Goal: Feedback & Contribution: Contribute content

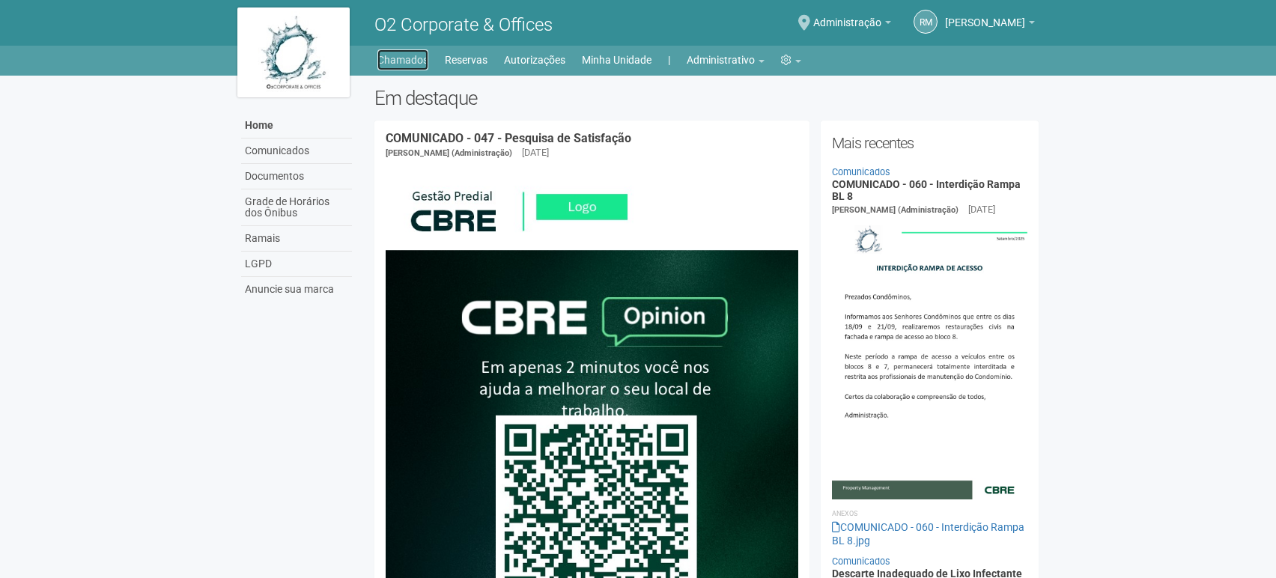
click at [391, 67] on link "Chamados" at bounding box center [402, 59] width 51 height 21
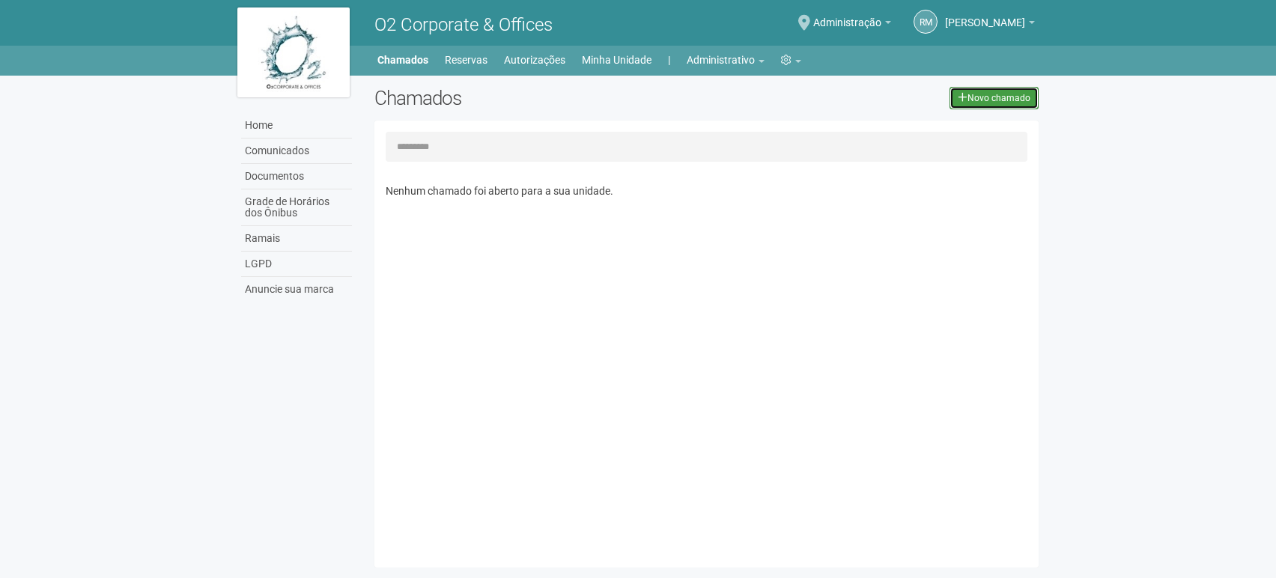
click at [977, 107] on link "Novo chamado" at bounding box center [994, 98] width 89 height 22
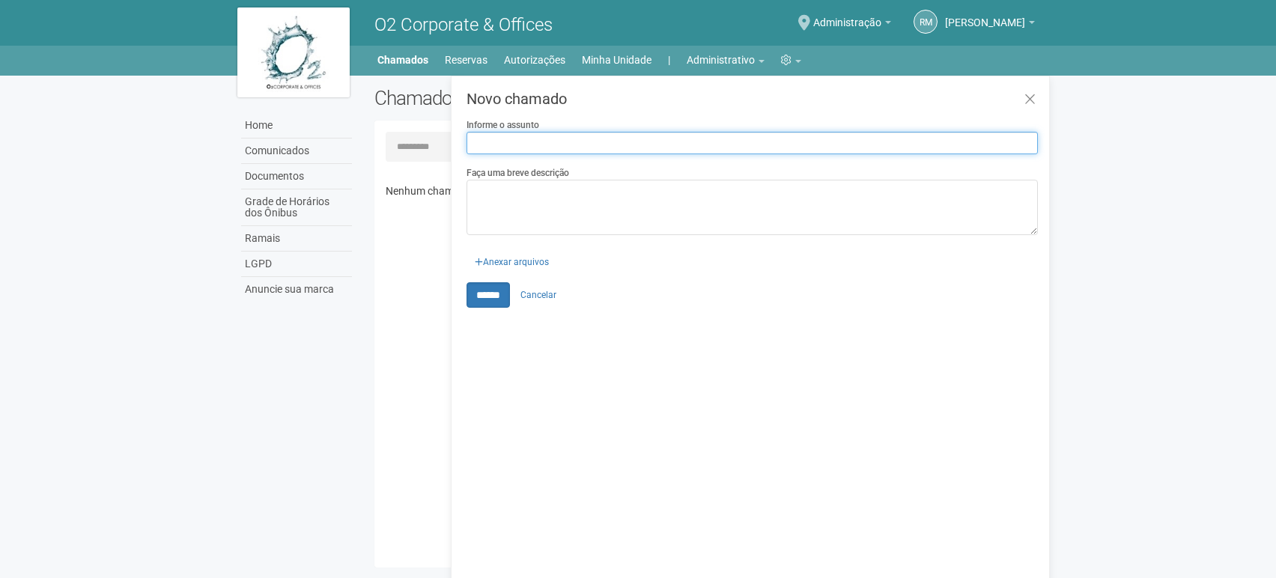
paste input "**********"
type input "**********"
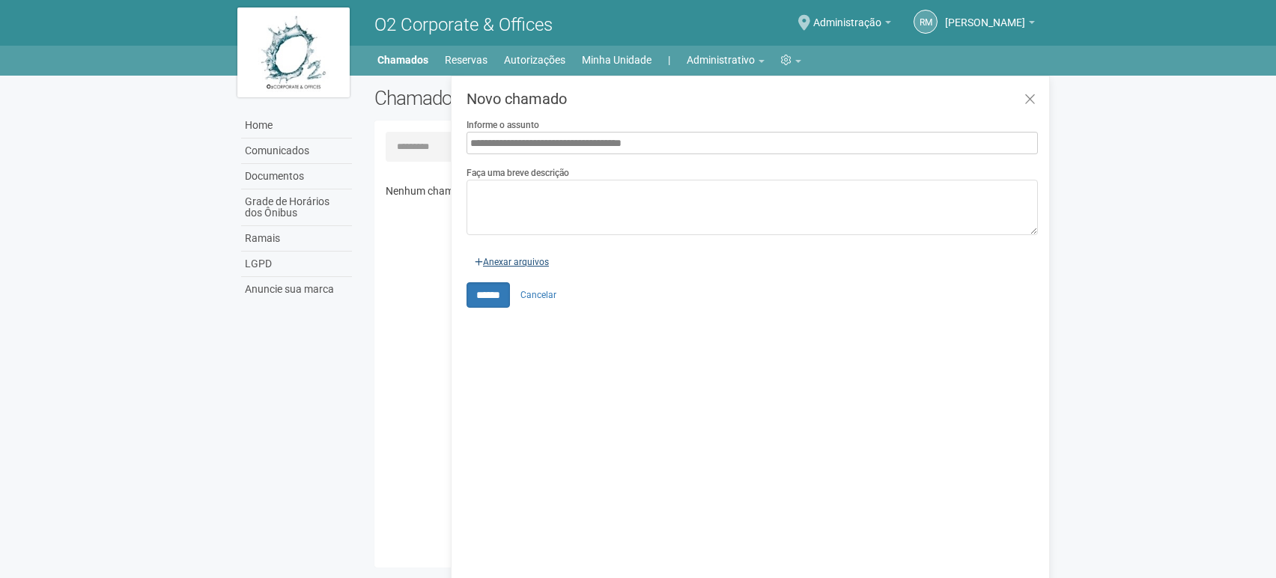
click at [509, 261] on input "file" at bounding box center [342, 260] width 433 height 30
click at [1026, 94] on icon at bounding box center [1029, 99] width 11 height 15
click at [1028, 99] on icon at bounding box center [1029, 99] width 11 height 15
click at [1036, 100] on link at bounding box center [1030, 100] width 31 height 32
click at [1032, 100] on icon at bounding box center [1029, 99] width 11 height 15
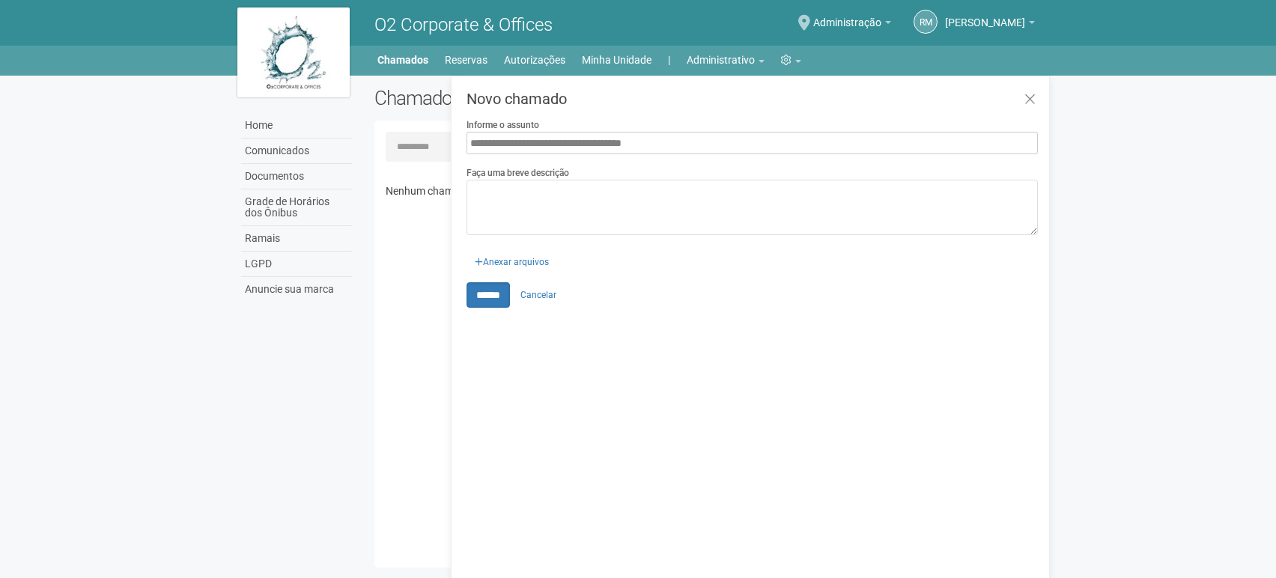
click at [1136, 176] on body "Aguarde... O2 Corporate & Offices RM [PERSON_NAME] [PERSON_NAME] [EMAIL_ADDRESS…" at bounding box center [638, 289] width 1276 height 578
click at [540, 293] on link "Cancelar" at bounding box center [538, 295] width 52 height 22
click at [258, 122] on link "Home" at bounding box center [296, 125] width 111 height 25
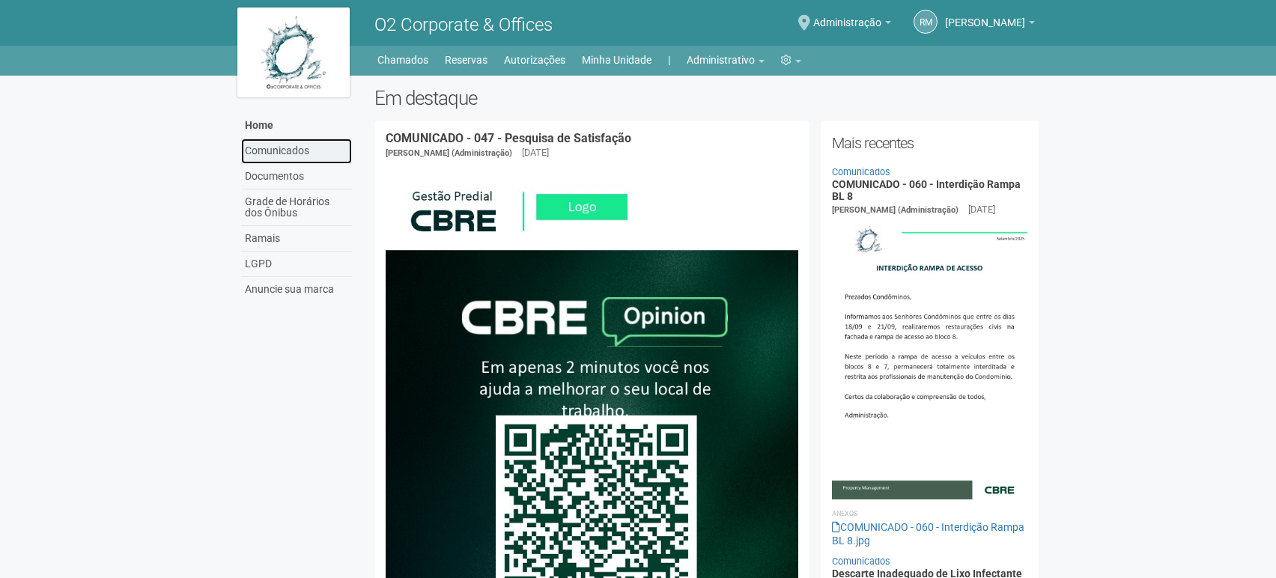
click at [261, 142] on link "Comunicados" at bounding box center [296, 151] width 111 height 25
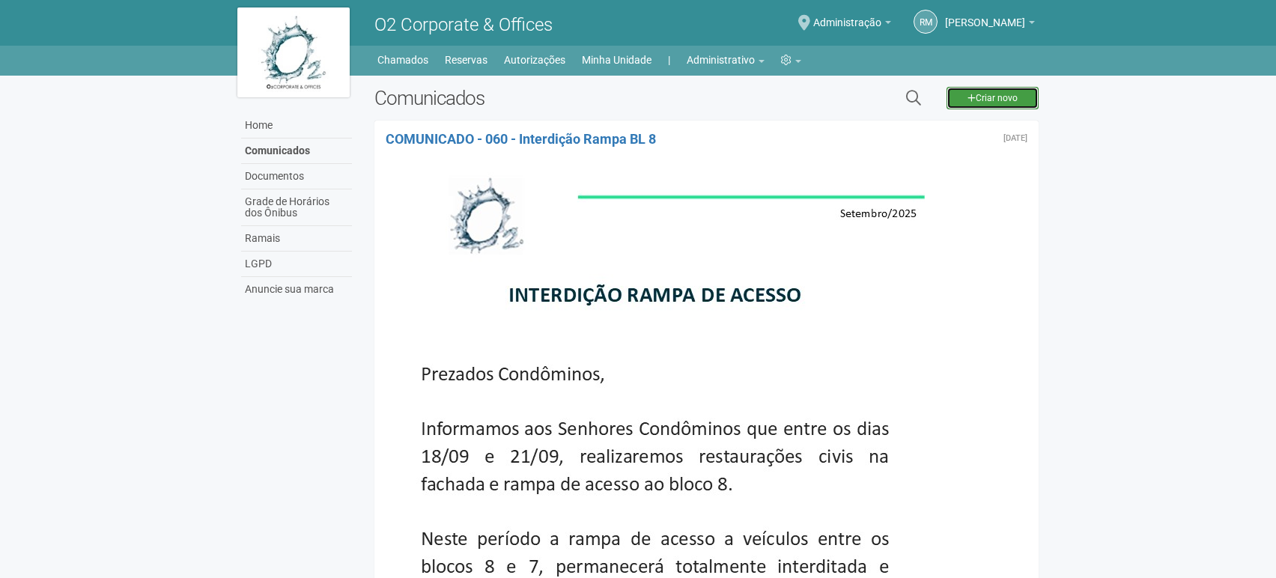
click at [984, 99] on link "Criar novo" at bounding box center [993, 98] width 92 height 22
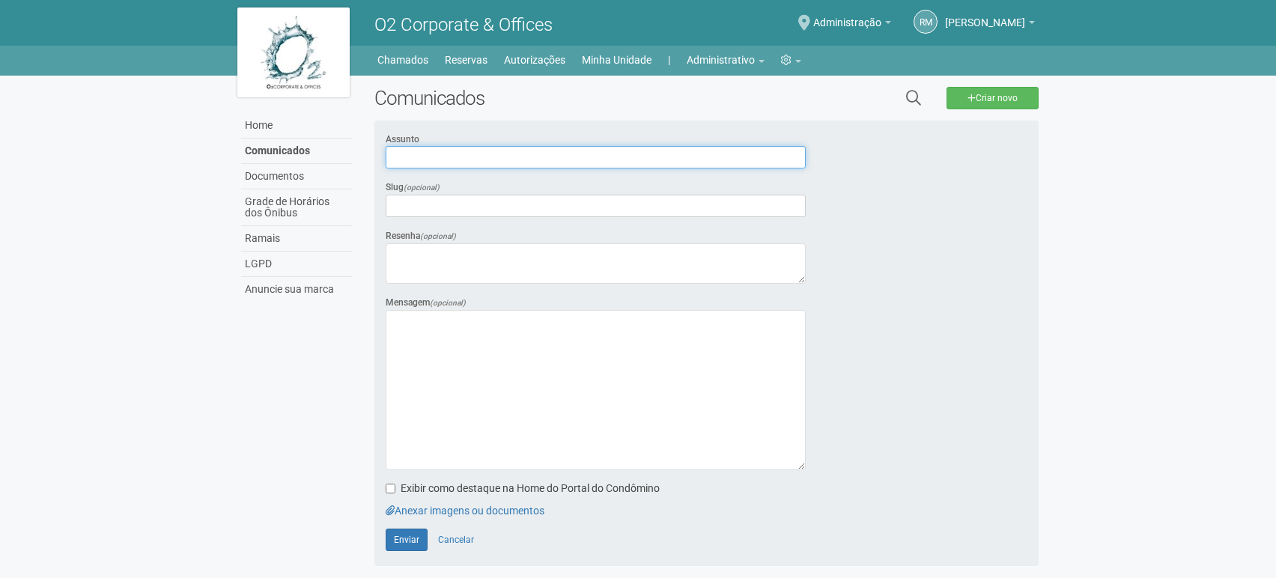
click at [451, 158] on input "text" at bounding box center [596, 157] width 420 height 22
paste input "**********"
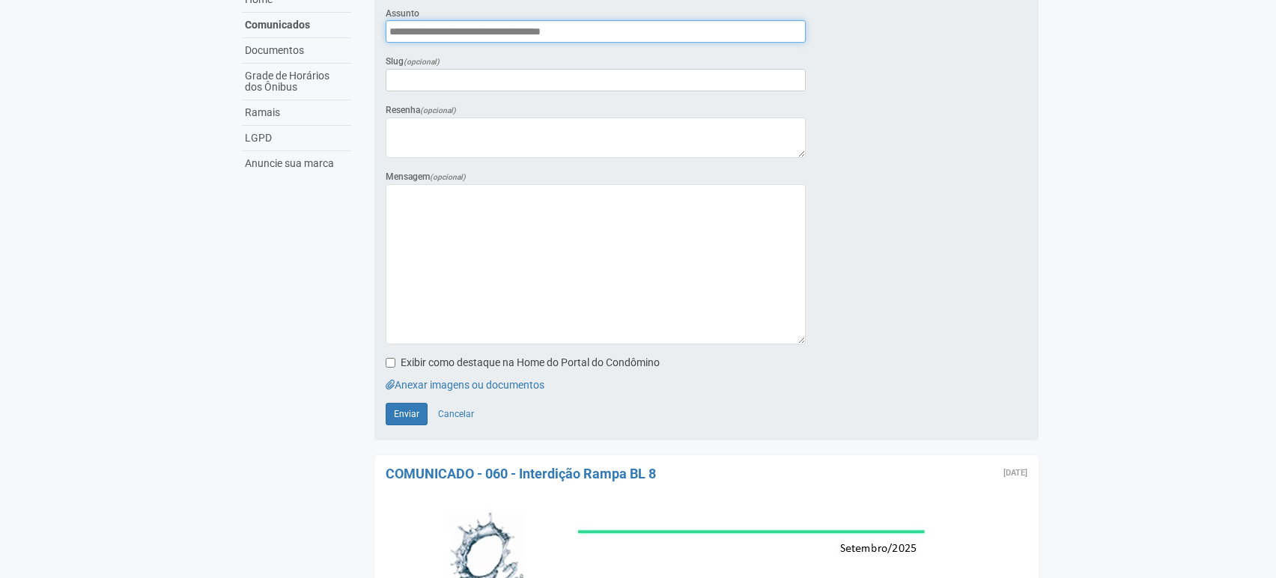
scroll to position [166, 0]
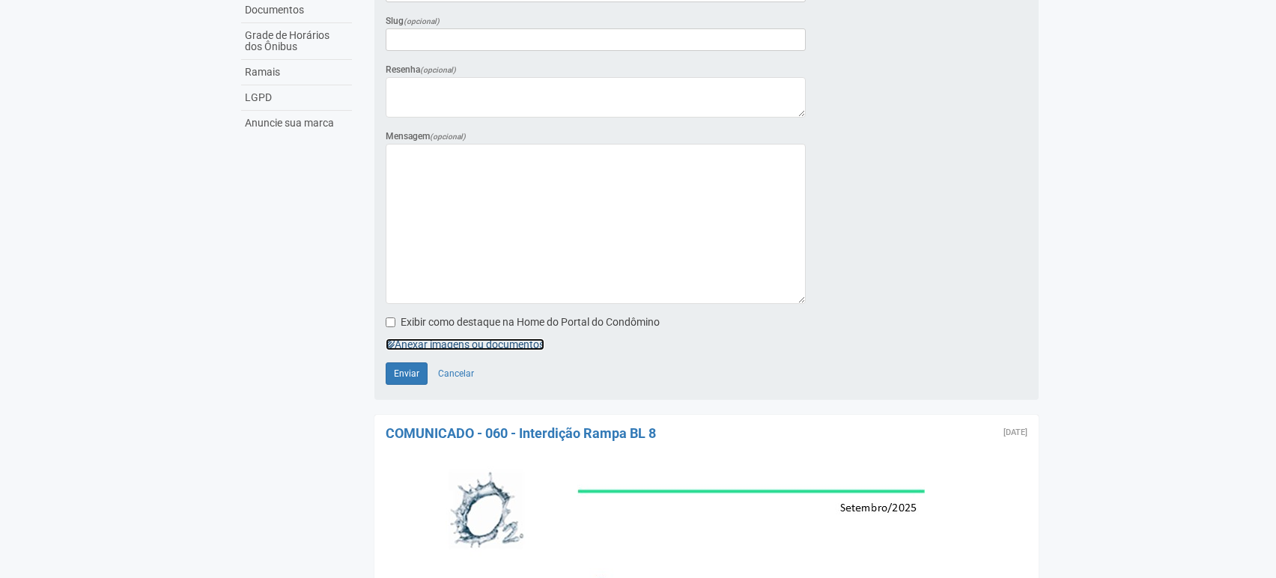
click at [451, 344] on link "Anexar imagens ou documentos" at bounding box center [465, 344] width 159 height 12
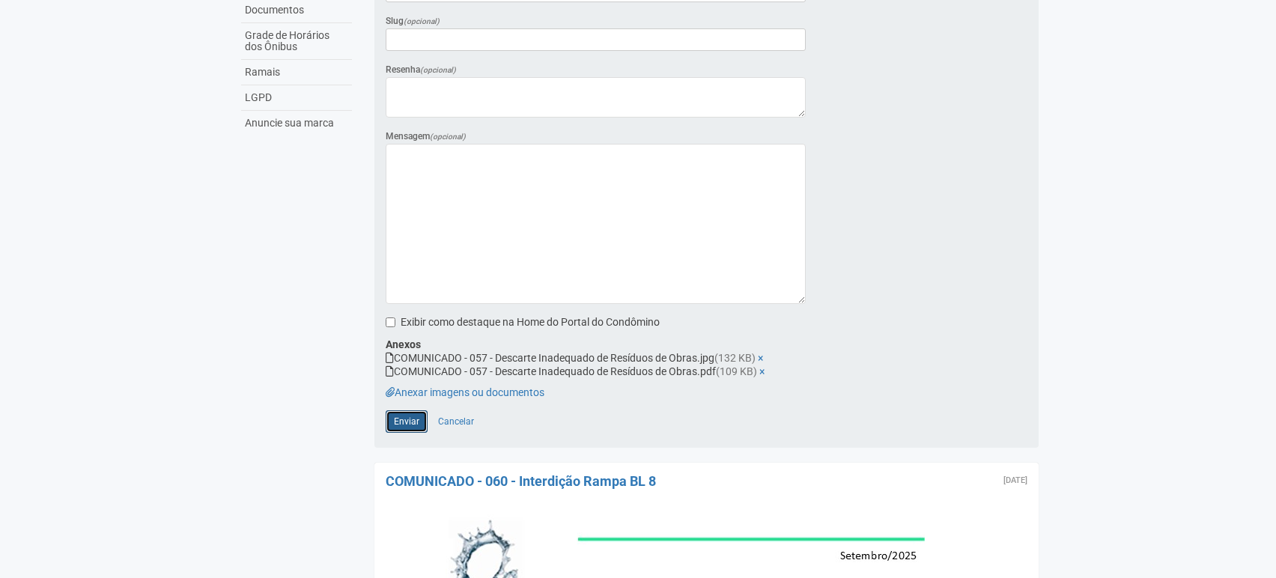
click at [405, 418] on span "Enviar" at bounding box center [406, 421] width 25 height 10
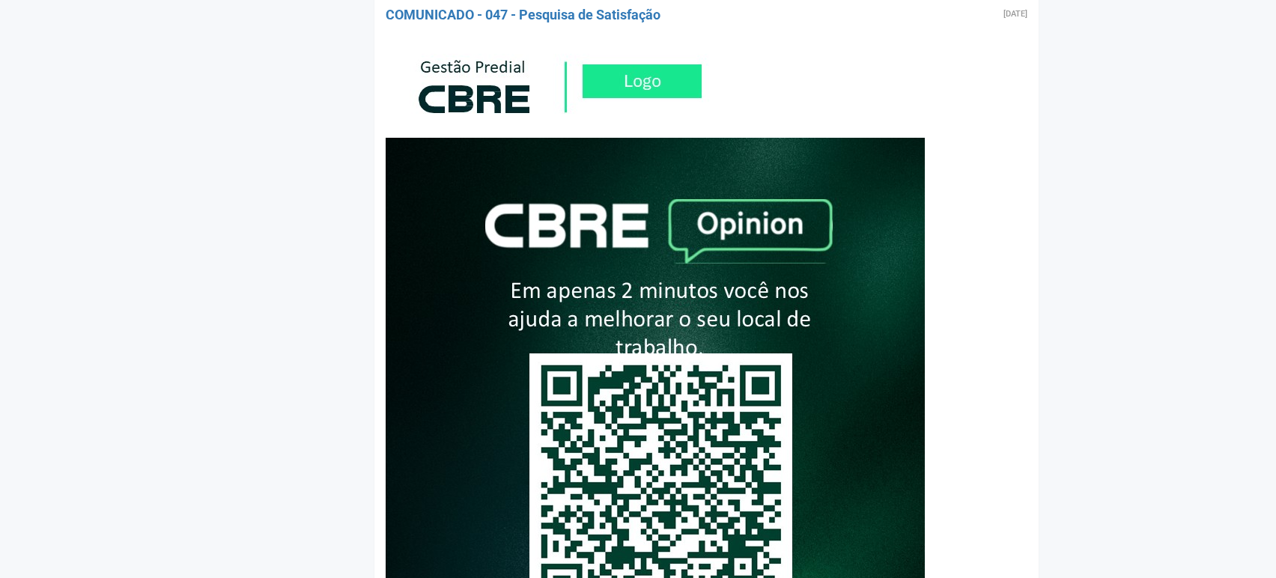
scroll to position [3911, 0]
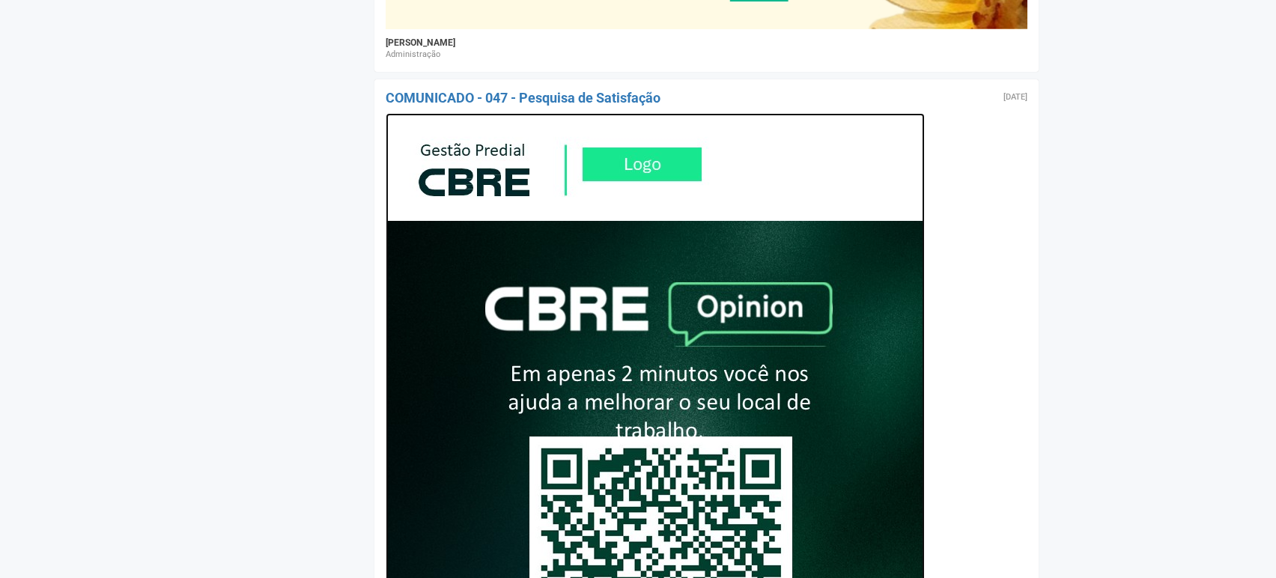
click at [650, 322] on img at bounding box center [655, 502] width 539 height 779
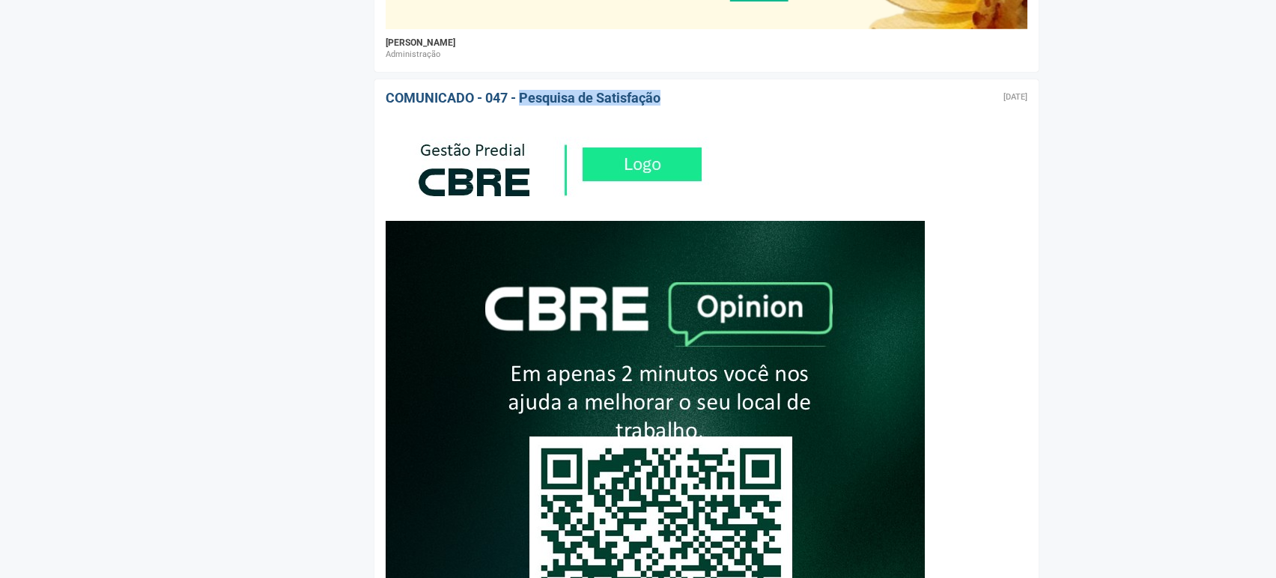
drag, startPoint x: 669, startPoint y: 97, endPoint x: 523, endPoint y: 101, distance: 145.4
click at [523, 101] on h4 "COMUNICADO - 047 - Pesquisa de Satisfação" at bounding box center [707, 98] width 642 height 15
copy span "Pesquisa de Satisfação"
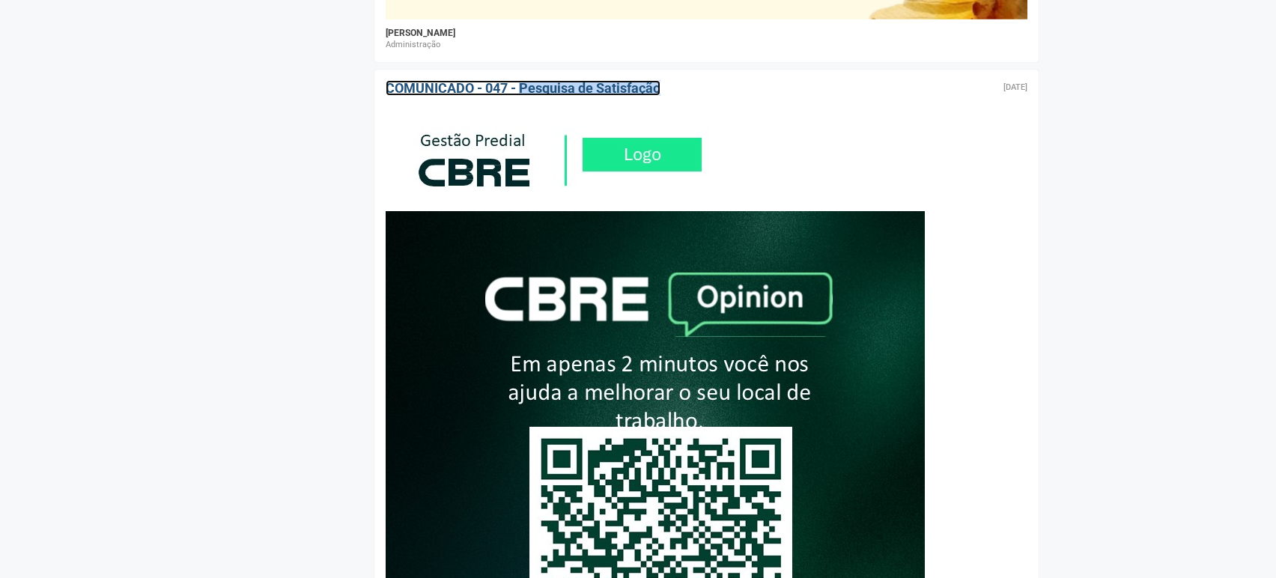
scroll to position [3821, 0]
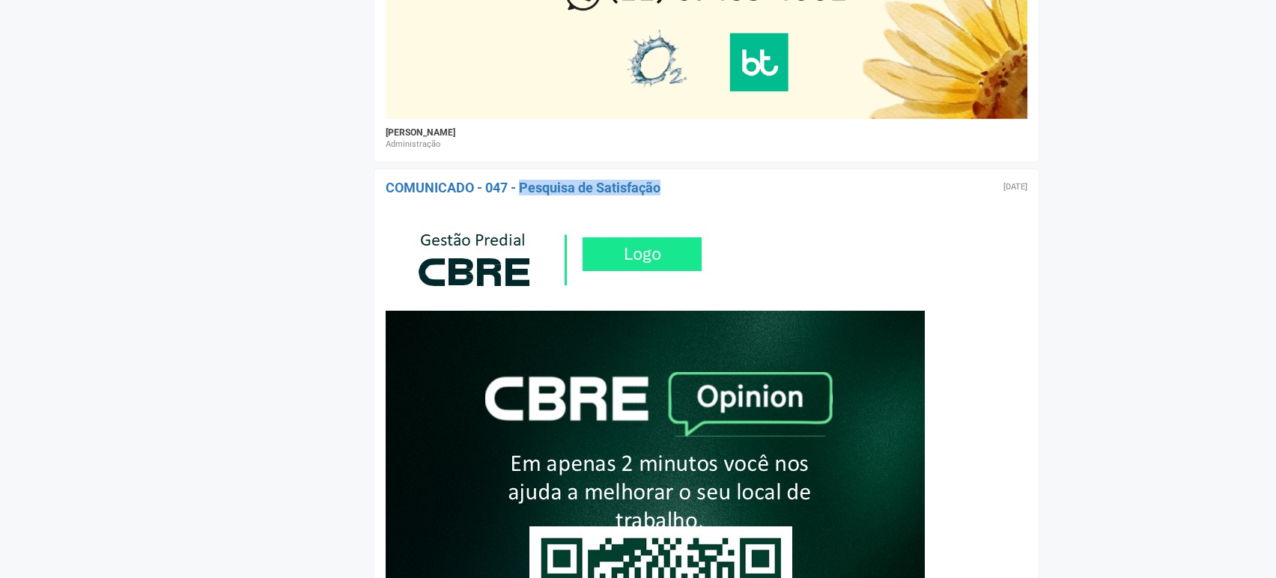
drag, startPoint x: 683, startPoint y: 196, endPoint x: 399, endPoint y: 183, distance: 284.1
copy div "OMUNICADO - 047 - Pesquisa de Satisfação"
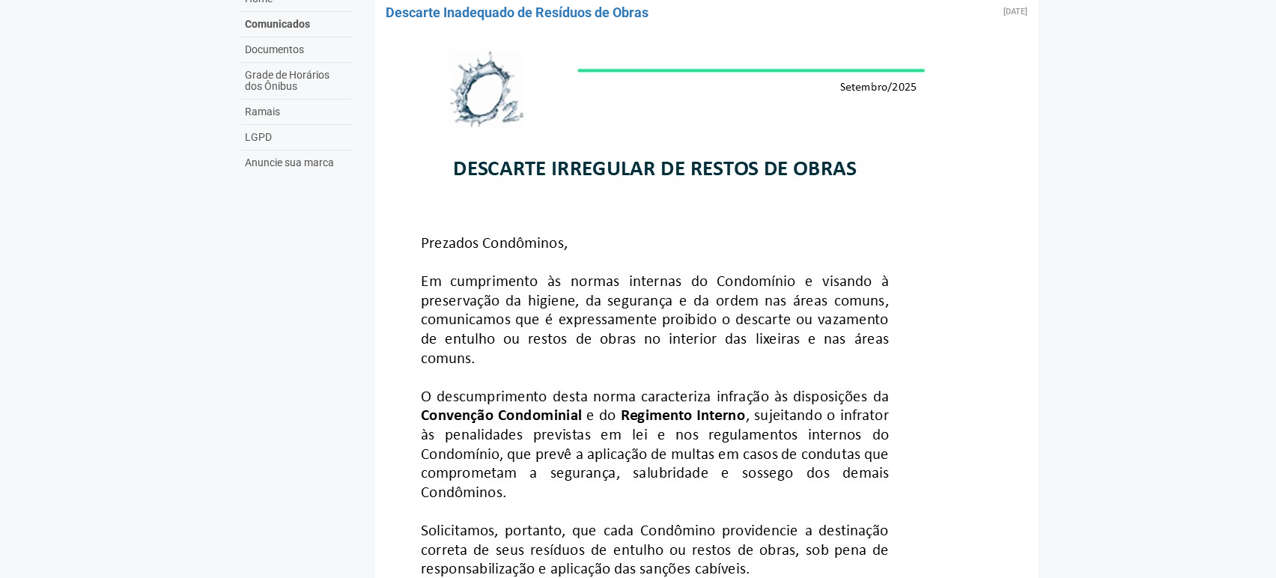
scroll to position [0, 0]
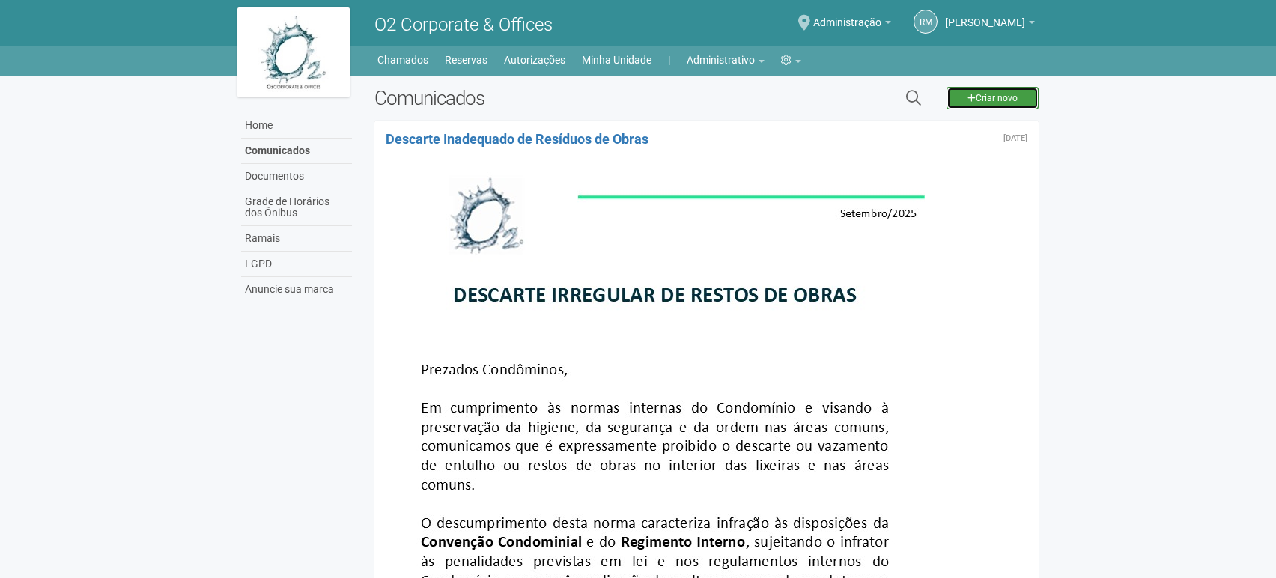
click at [983, 94] on link "Criar novo" at bounding box center [993, 98] width 92 height 22
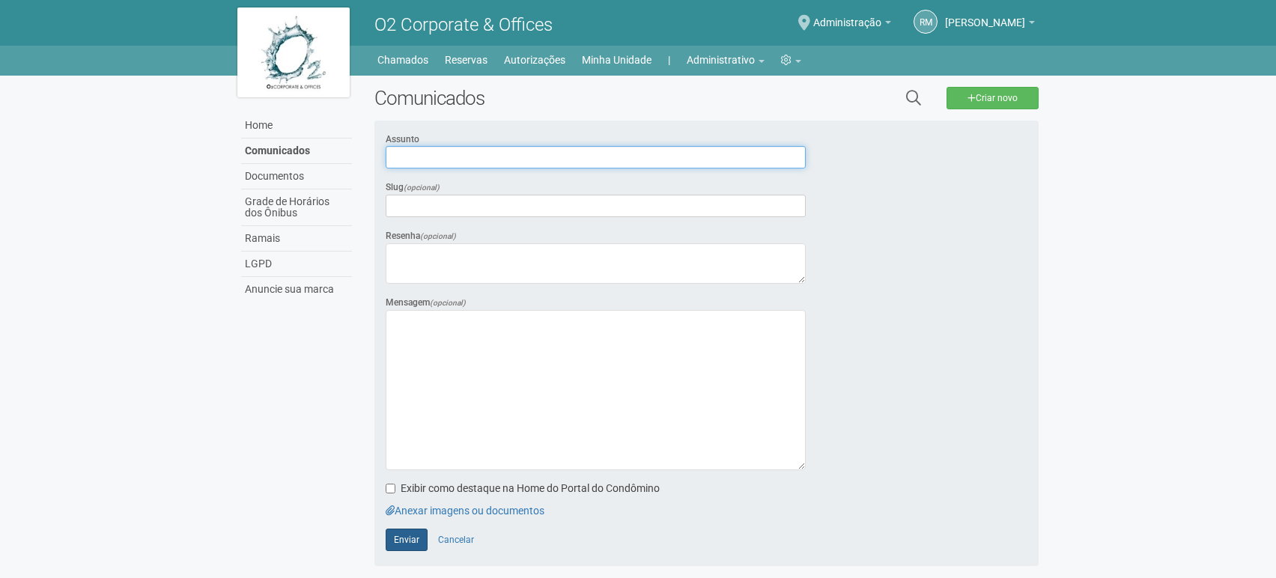
click at [406, 157] on input "text" at bounding box center [596, 157] width 420 height 22
paste input "**********"
click at [389, 157] on input "**********" at bounding box center [596, 157] width 420 height 22
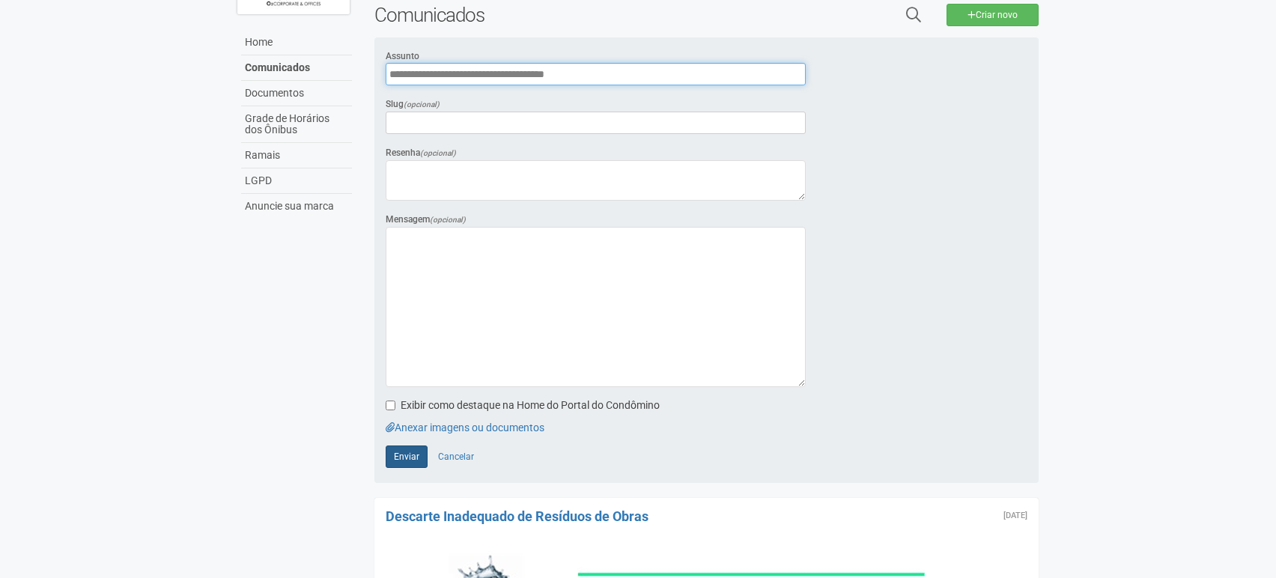
type input "**********"
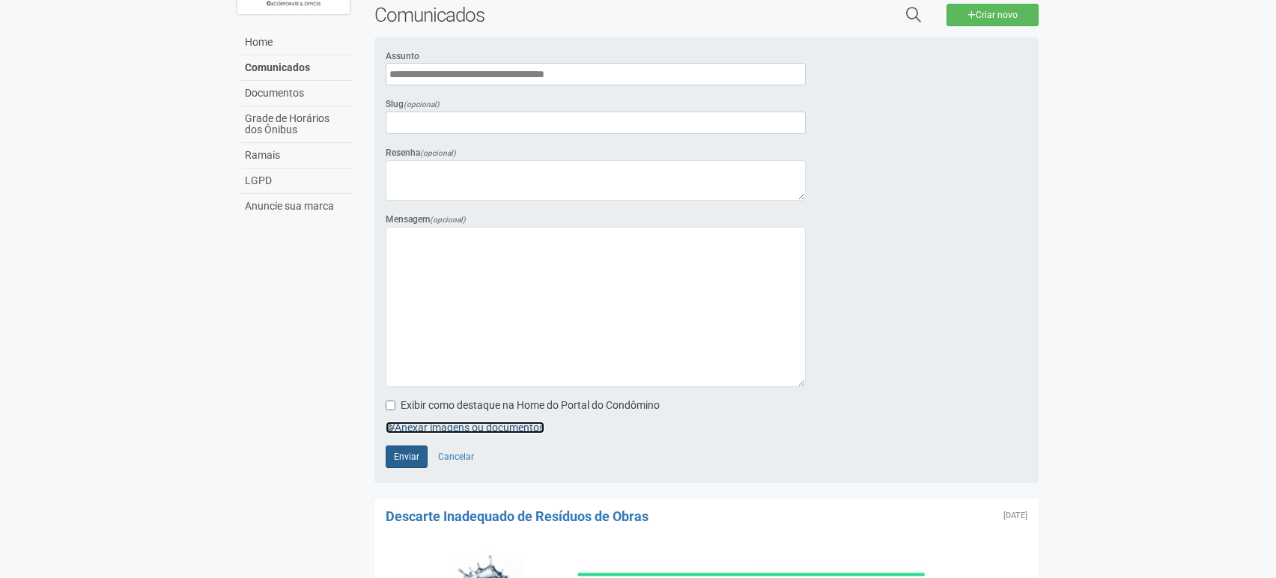
click at [415, 423] on link "Anexar imagens ou documentos" at bounding box center [465, 428] width 159 height 12
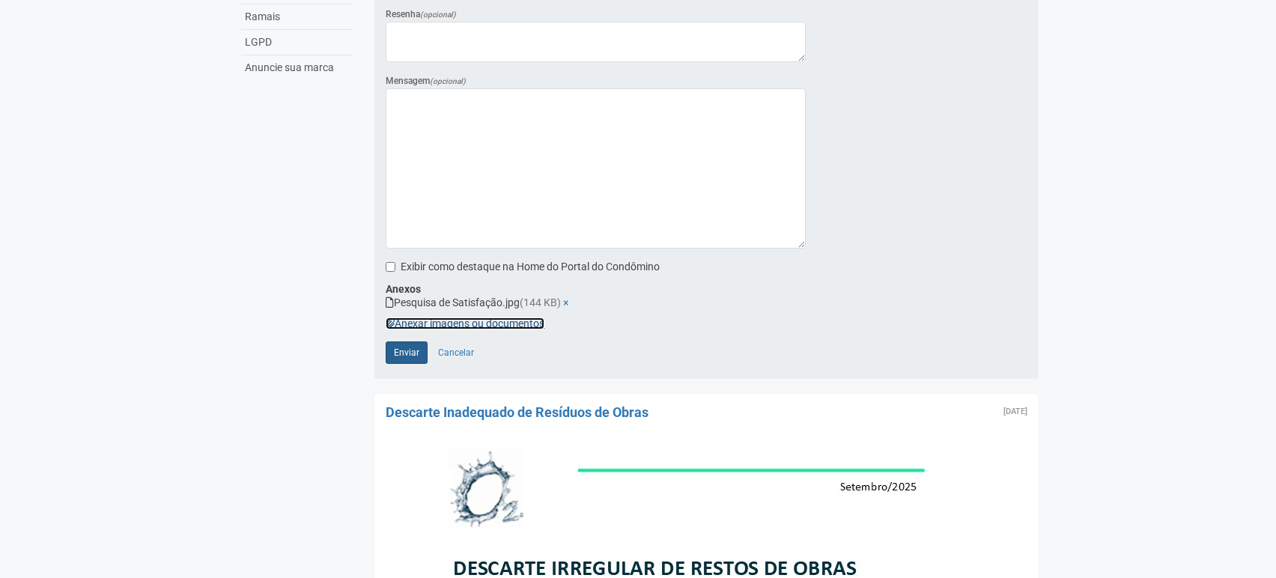
scroll to position [249, 0]
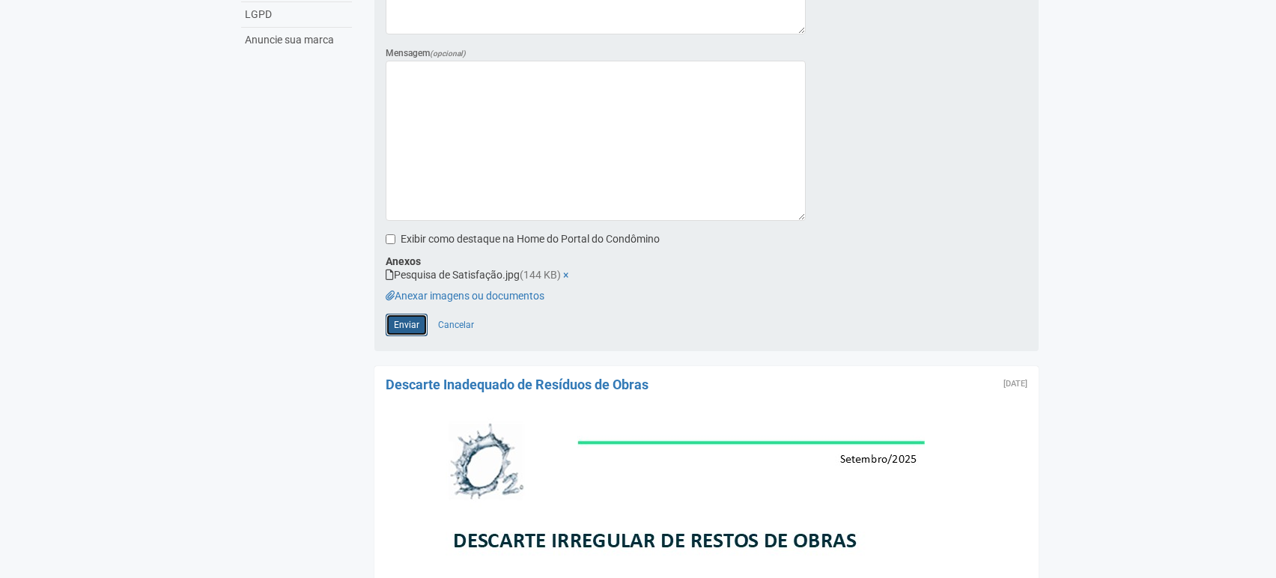
click at [410, 324] on span "Enviar" at bounding box center [406, 325] width 25 height 10
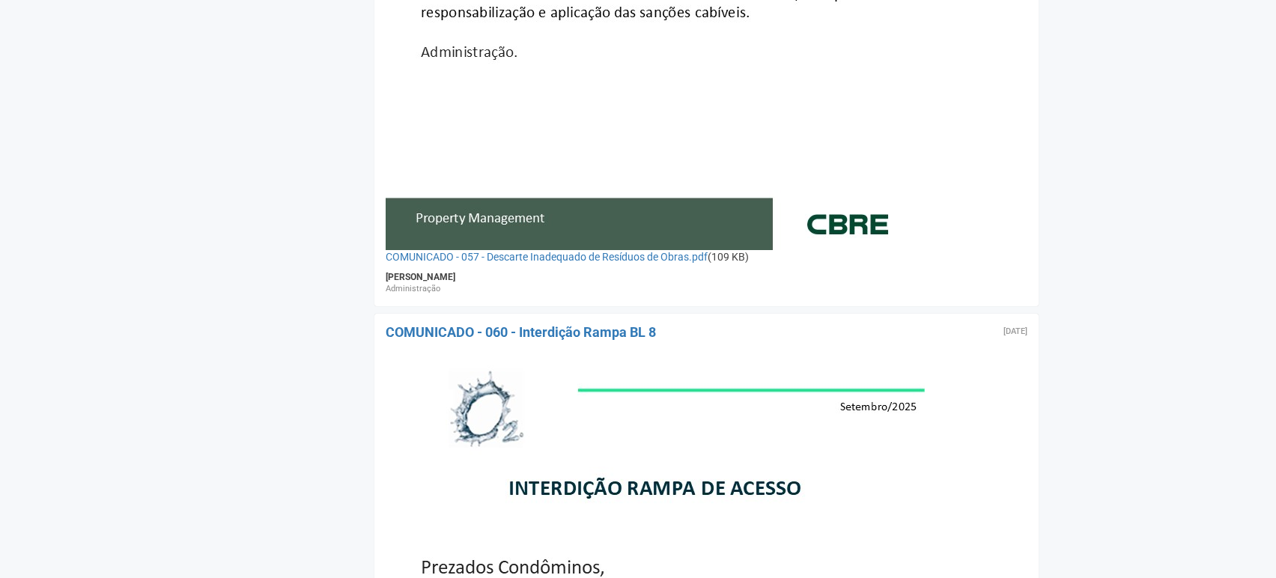
scroll to position [1414, 0]
